Goal: Find specific page/section: Find specific page/section

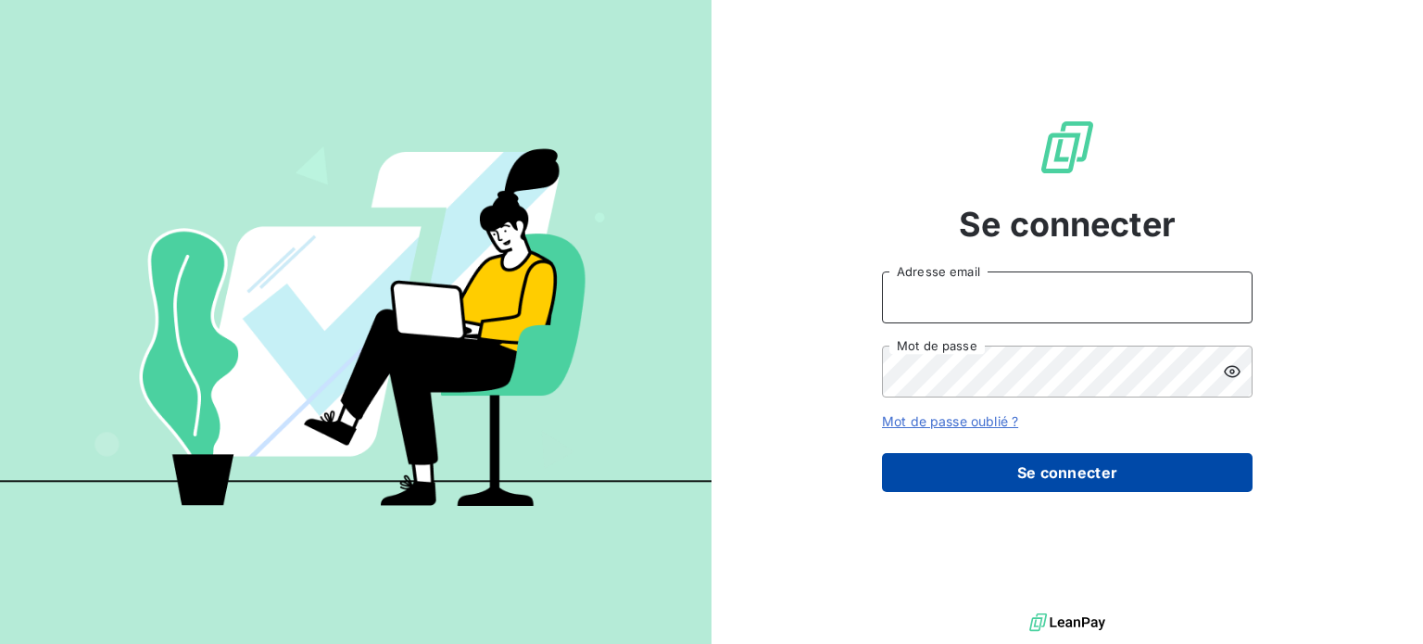
type input "eloise.gendron@isoskele.fr"
click at [935, 467] on button "Se connecter" at bounding box center [1067, 472] width 371 height 39
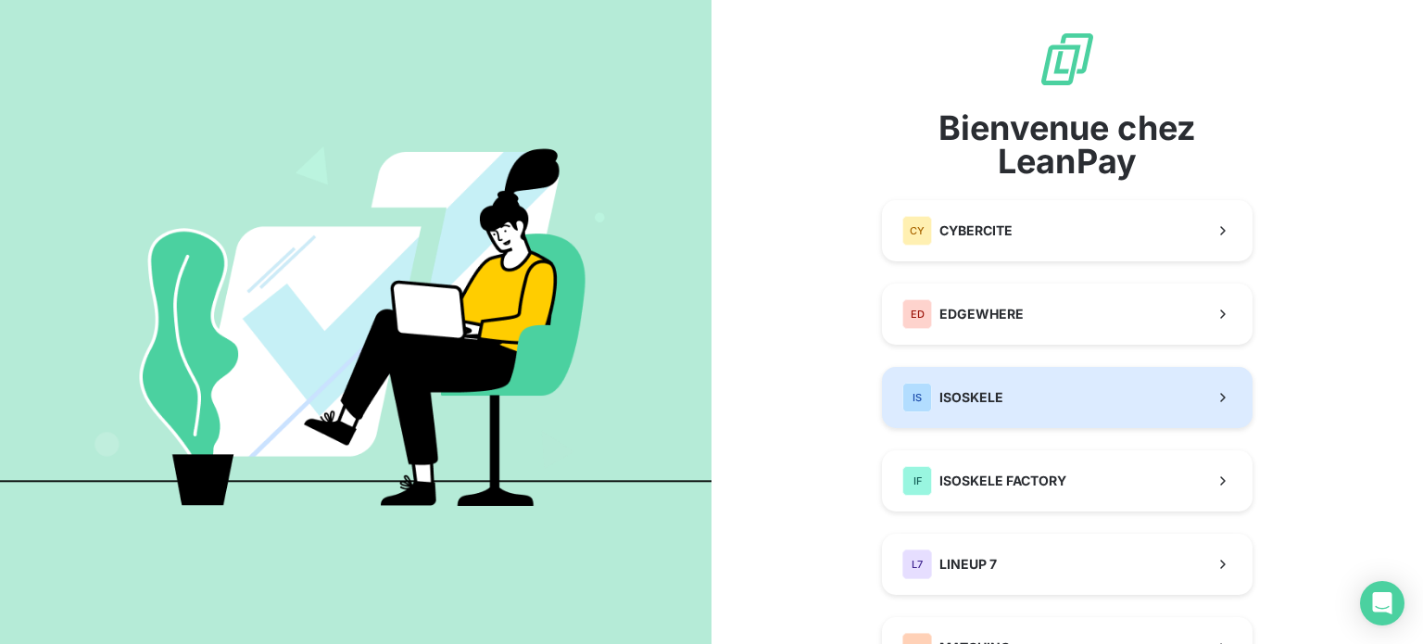
click at [959, 398] on span "ISOSKELE" at bounding box center [972, 397] width 64 height 19
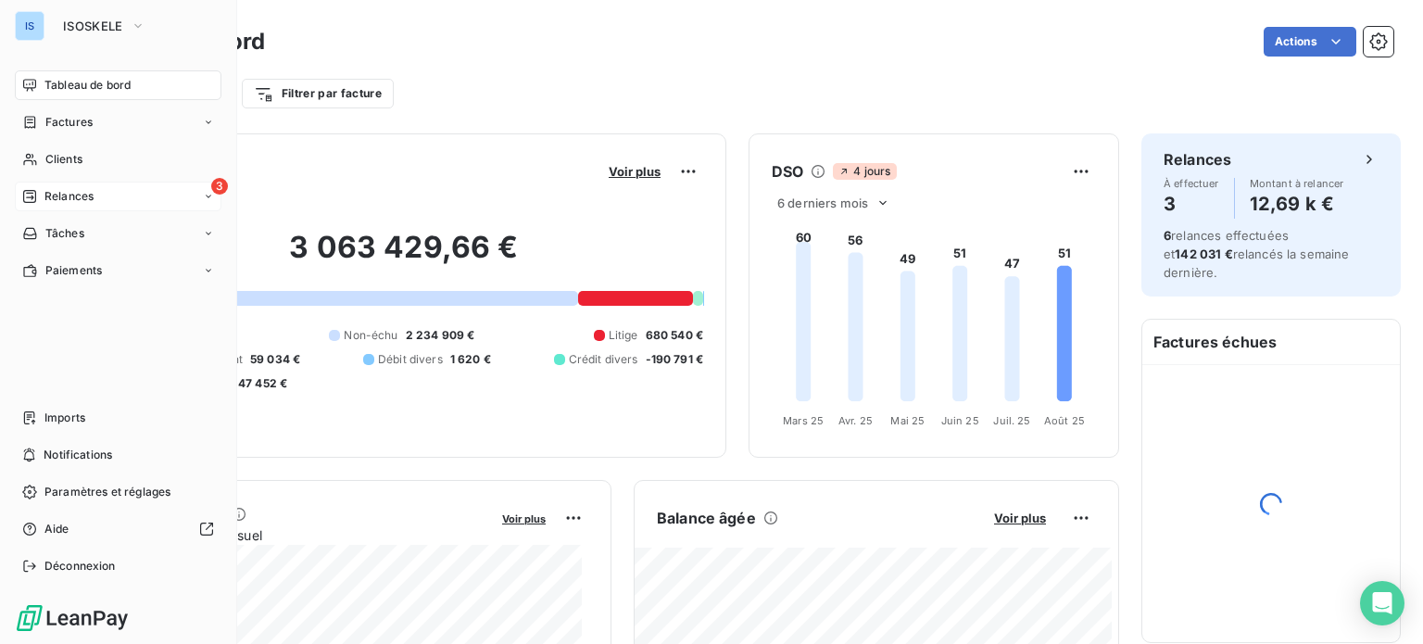
click at [37, 187] on div "3 Relances" at bounding box center [118, 197] width 207 height 30
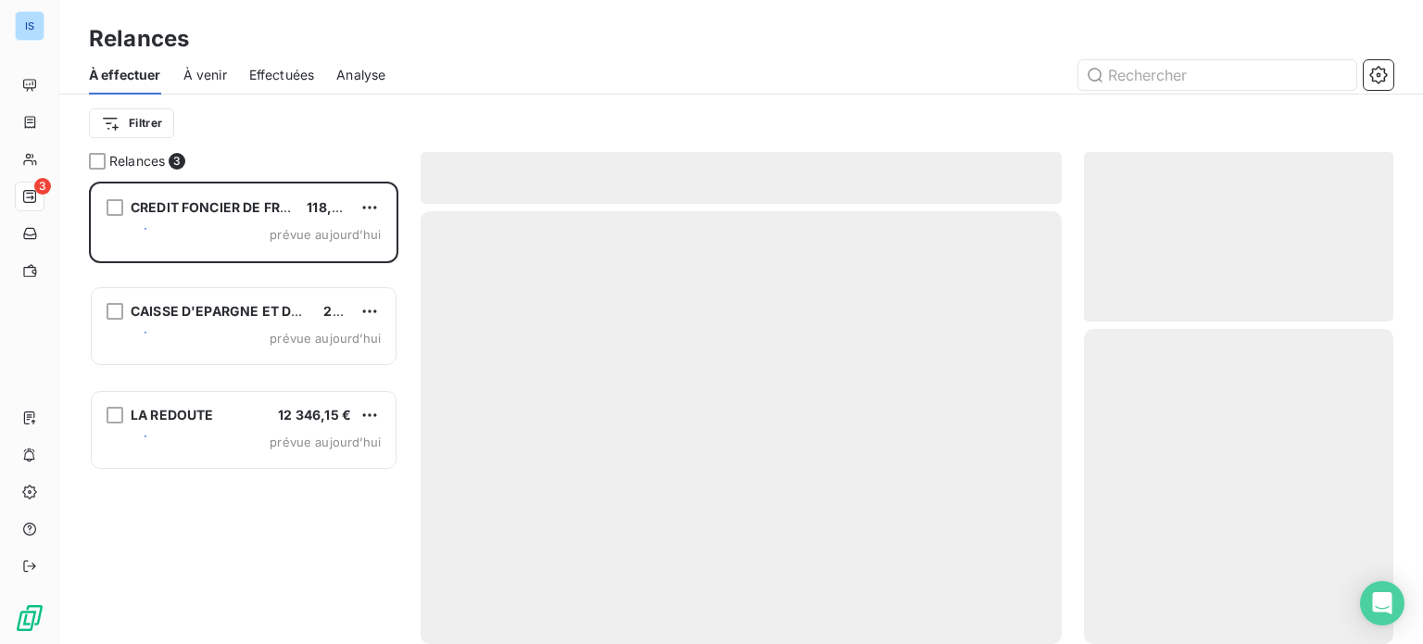
scroll to position [449, 295]
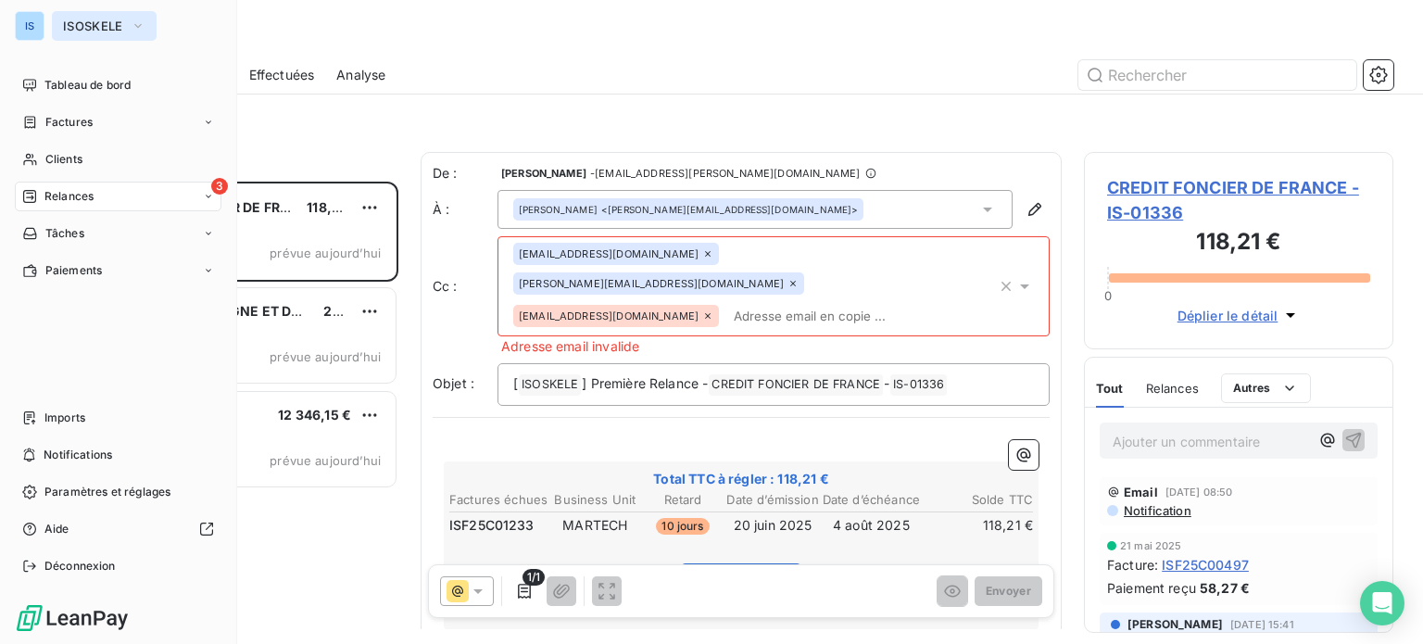
click at [92, 19] on span "ISOSKELE" at bounding box center [93, 26] width 60 height 15
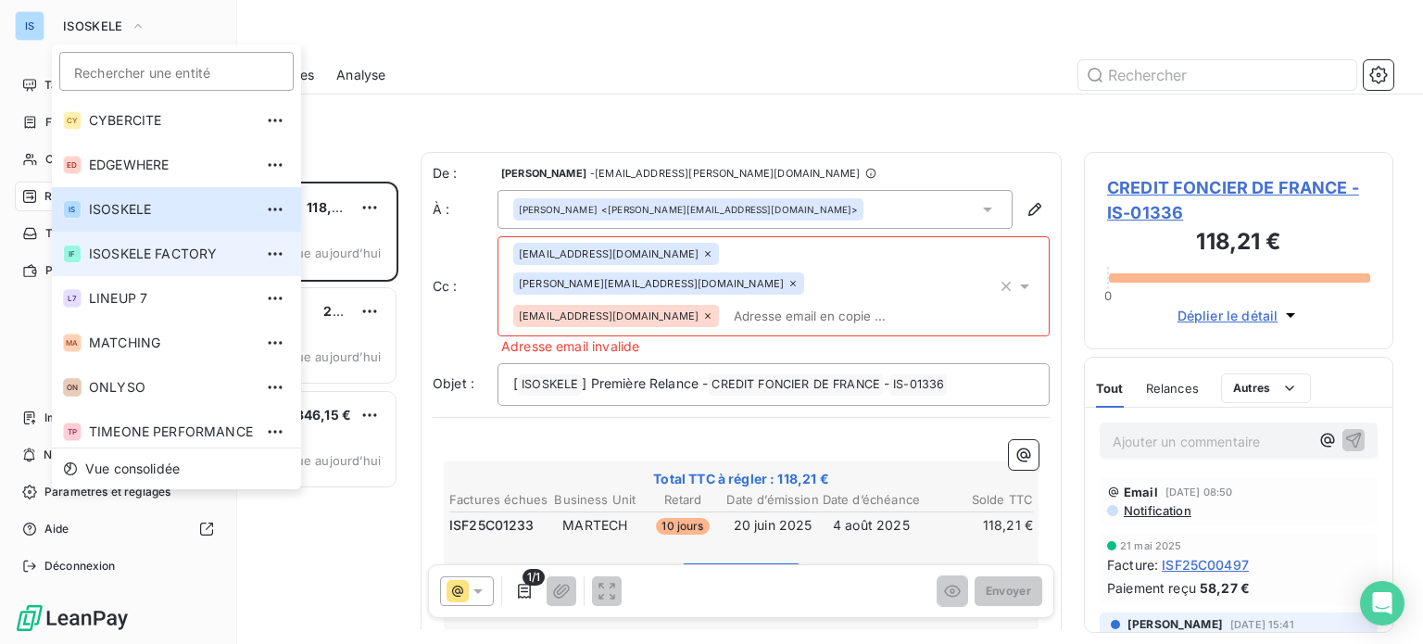
click at [156, 255] on span "ISOSKELE FACTORY" at bounding box center [171, 254] width 164 height 19
